Goal: Find specific page/section: Find specific page/section

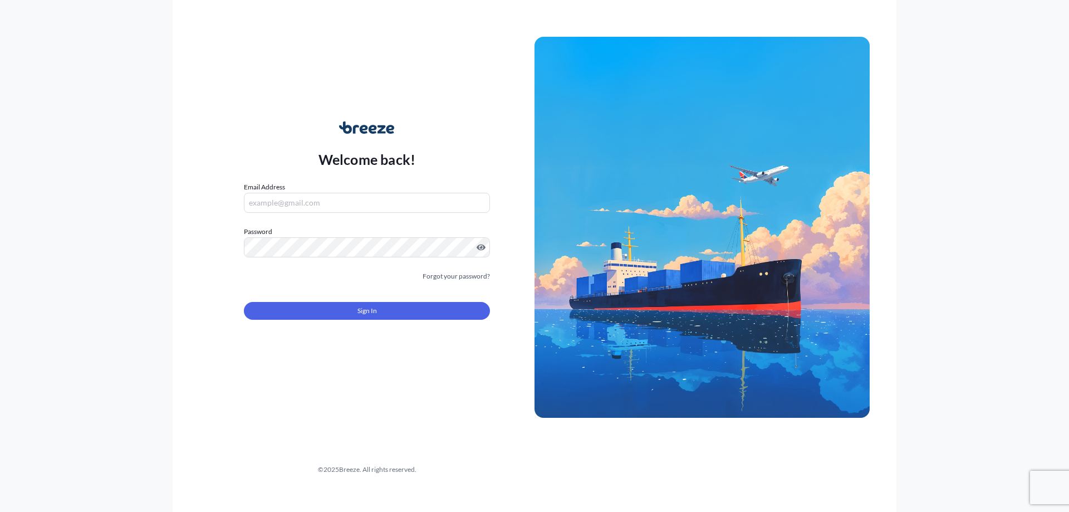
type input "[EMAIL_ADDRESS][DOMAIN_NAME]"
click at [411, 315] on button "Sign In" at bounding box center [367, 311] width 246 height 18
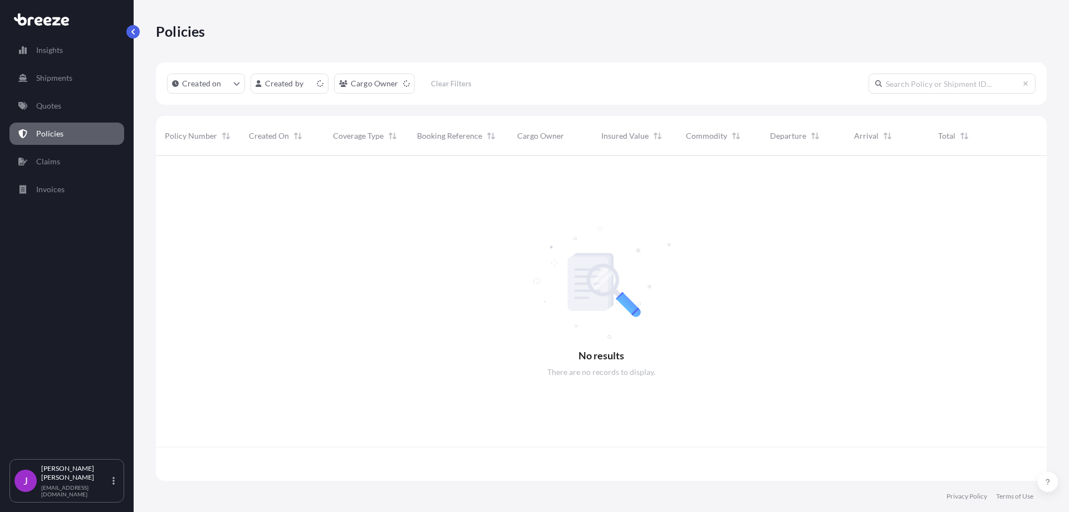
scroll to position [322, 882]
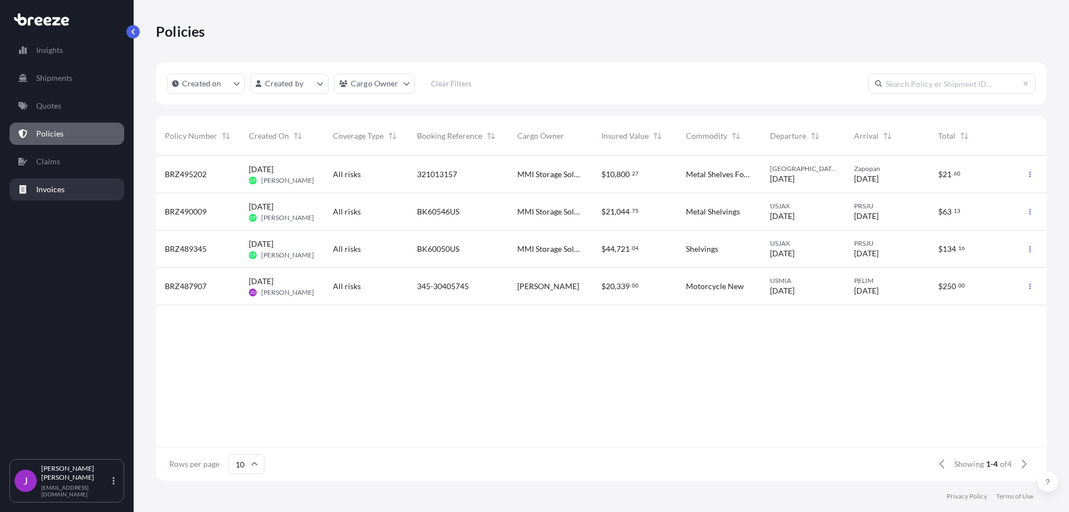
click at [49, 185] on p "Invoices" at bounding box center [50, 189] width 28 height 11
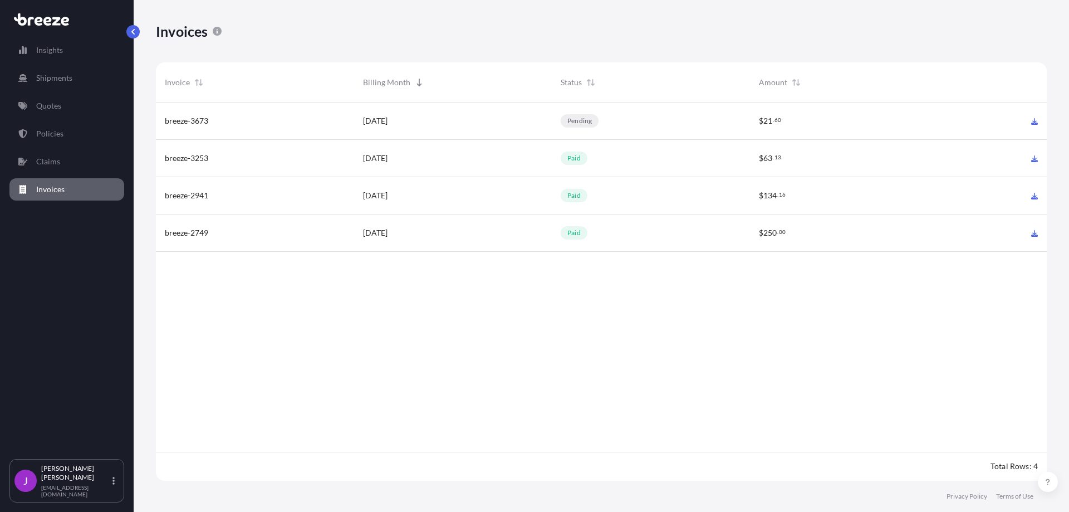
scroll to position [381, 882]
